Goal: Check status: Check status

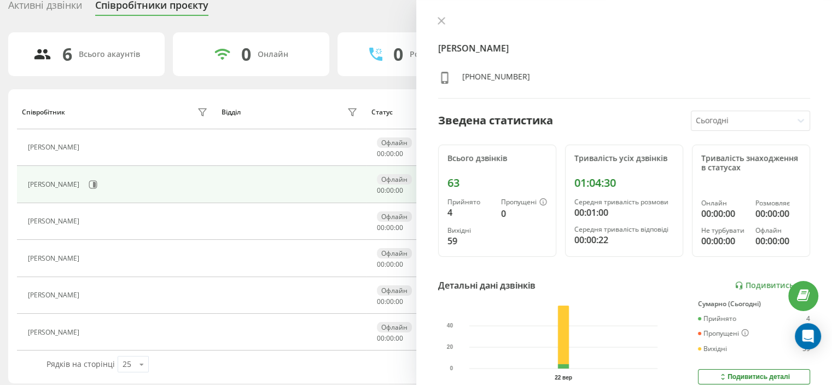
scroll to position [50, 0]
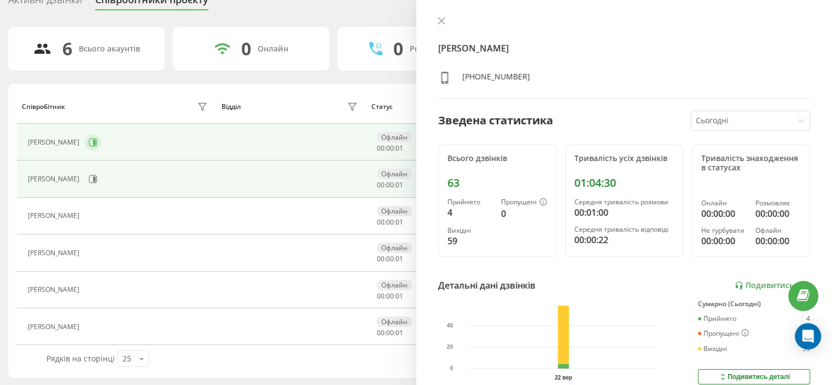
click at [89, 145] on icon at bounding box center [93, 142] width 9 height 9
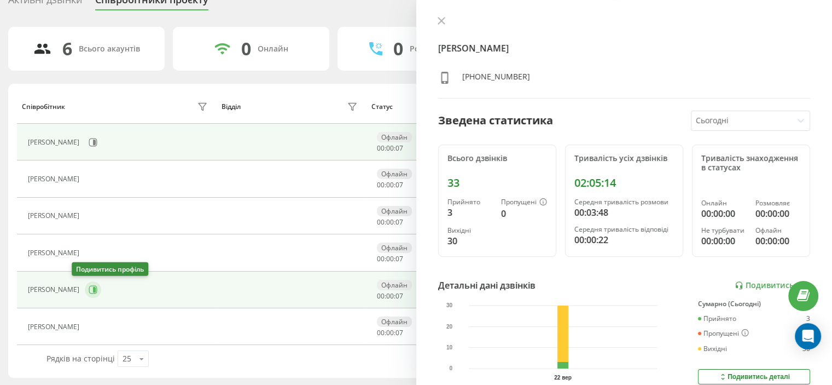
click at [85, 288] on button at bounding box center [93, 289] width 16 height 16
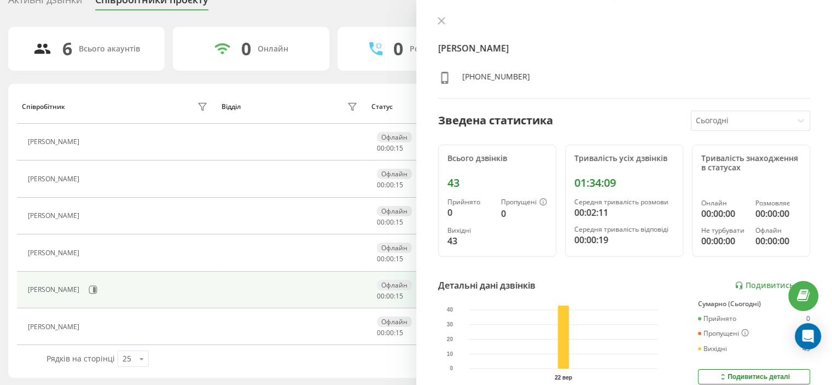
click at [88, 145] on icon at bounding box center [92, 142] width 8 height 8
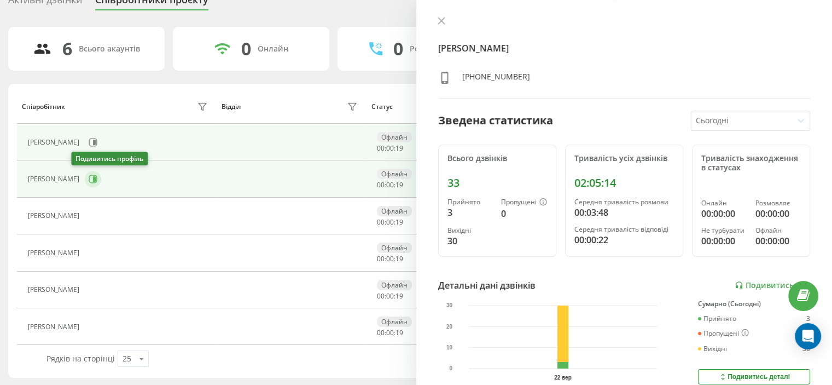
click at [93, 179] on icon at bounding box center [94, 178] width 3 height 5
